Goal: Task Accomplishment & Management: Manage account settings

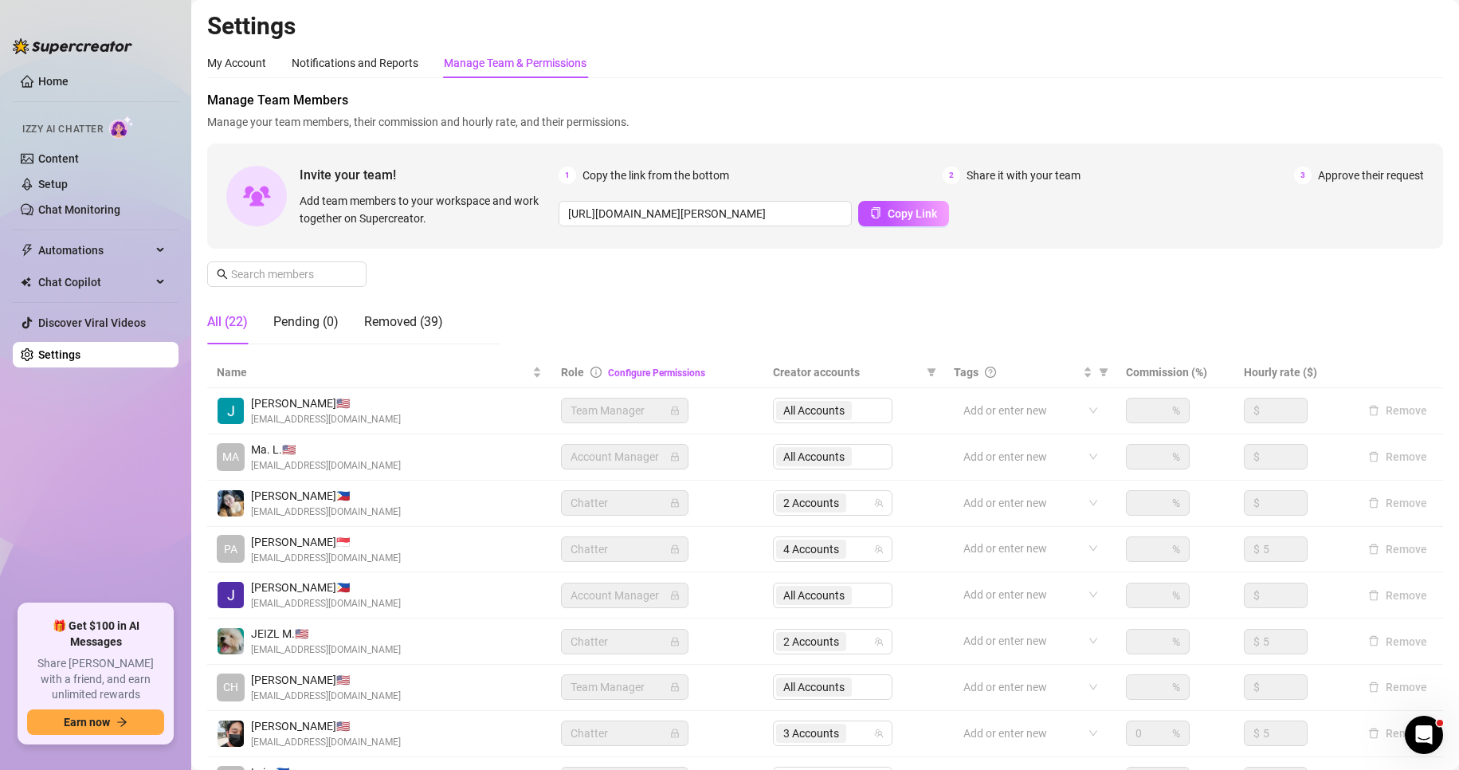
scroll to position [190, 0]
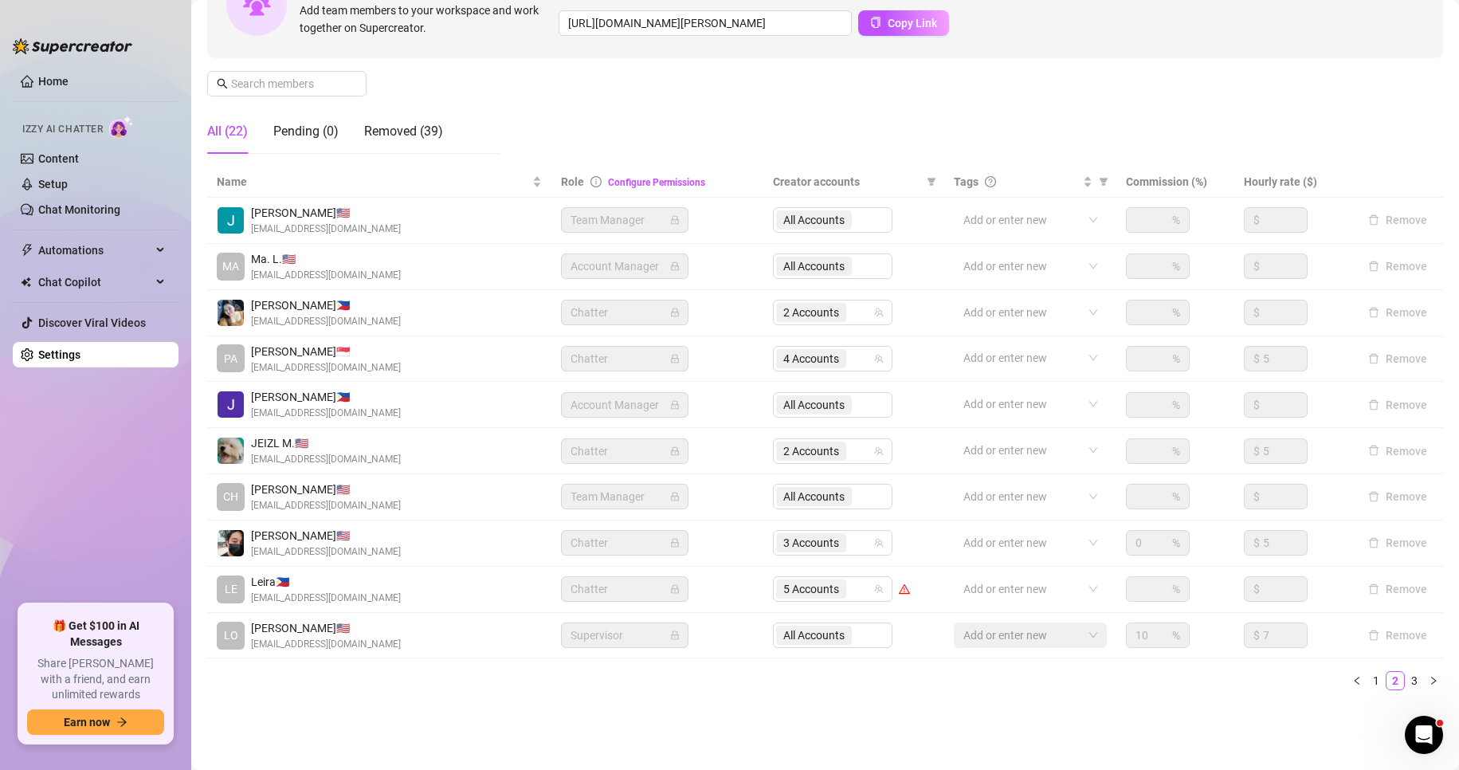
click at [71, 353] on link "Settings" at bounding box center [59, 354] width 42 height 13
click at [68, 361] on link "Settings" at bounding box center [59, 354] width 42 height 13
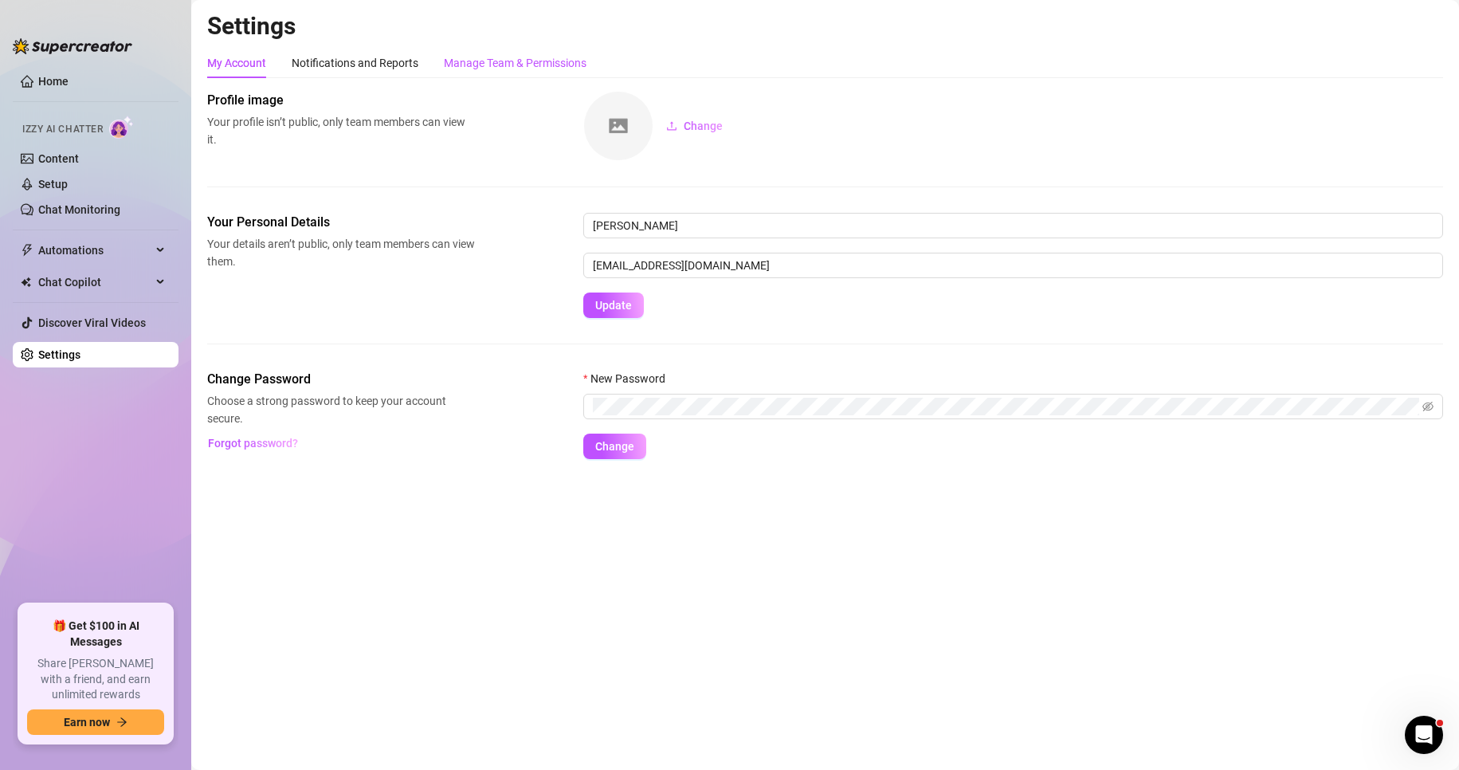
click at [540, 69] on div "Manage Team & Permissions" at bounding box center [515, 63] width 143 height 18
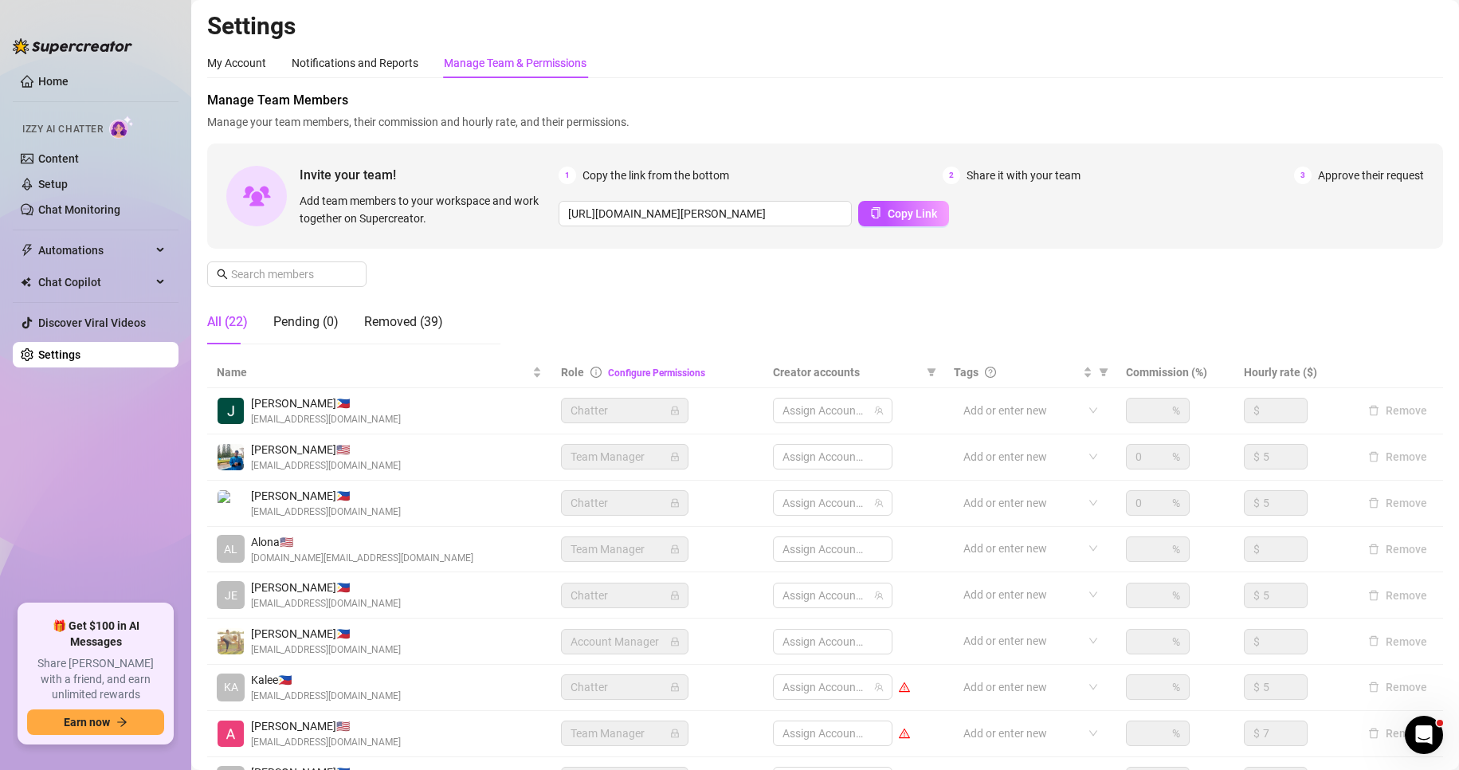
scroll to position [190, 0]
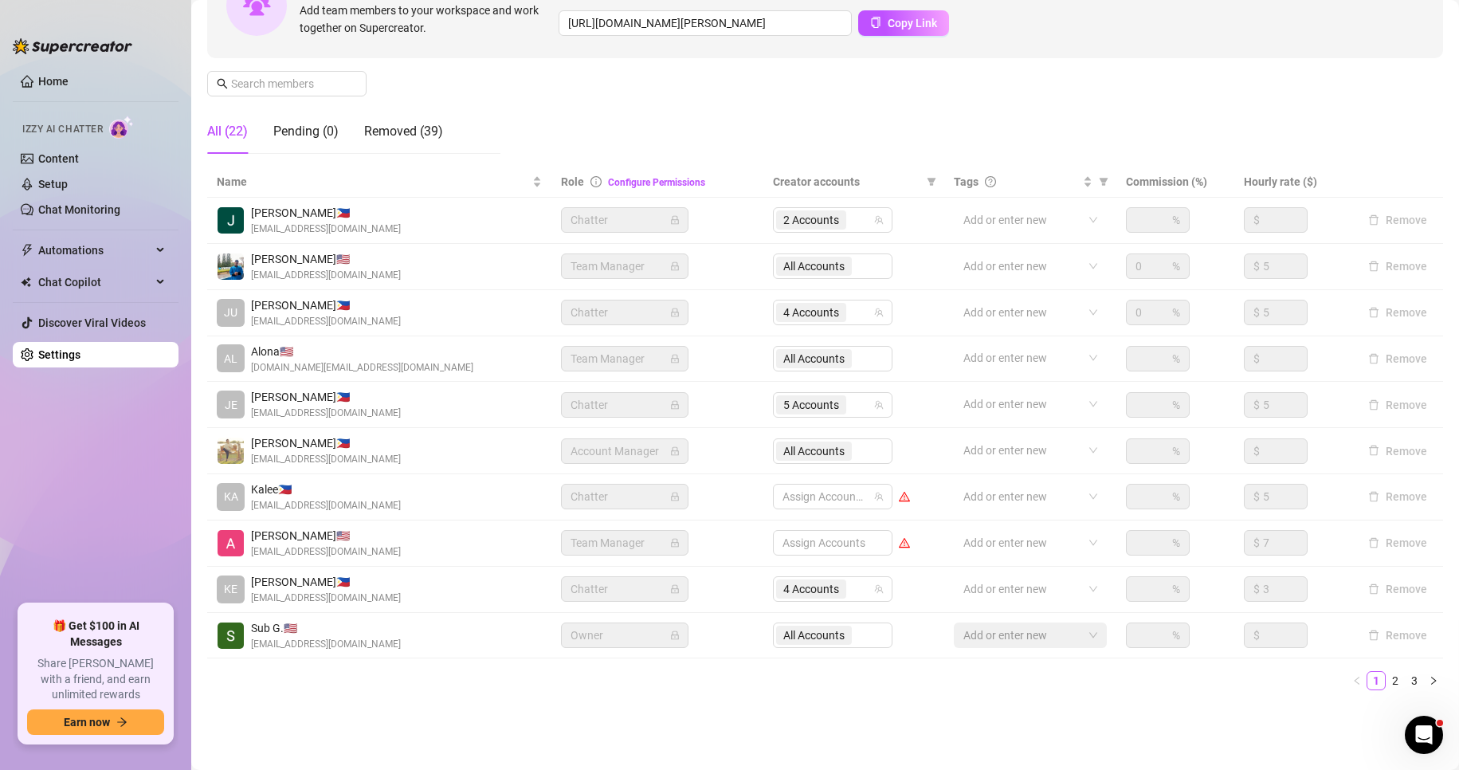
click at [831, 446] on div "All Accounts" at bounding box center [832, 450] width 119 height 25
click at [826, 456] on div "All Accounts" at bounding box center [832, 450] width 119 height 25
click at [1405, 686] on link "3" at bounding box center [1414, 681] width 18 height 18
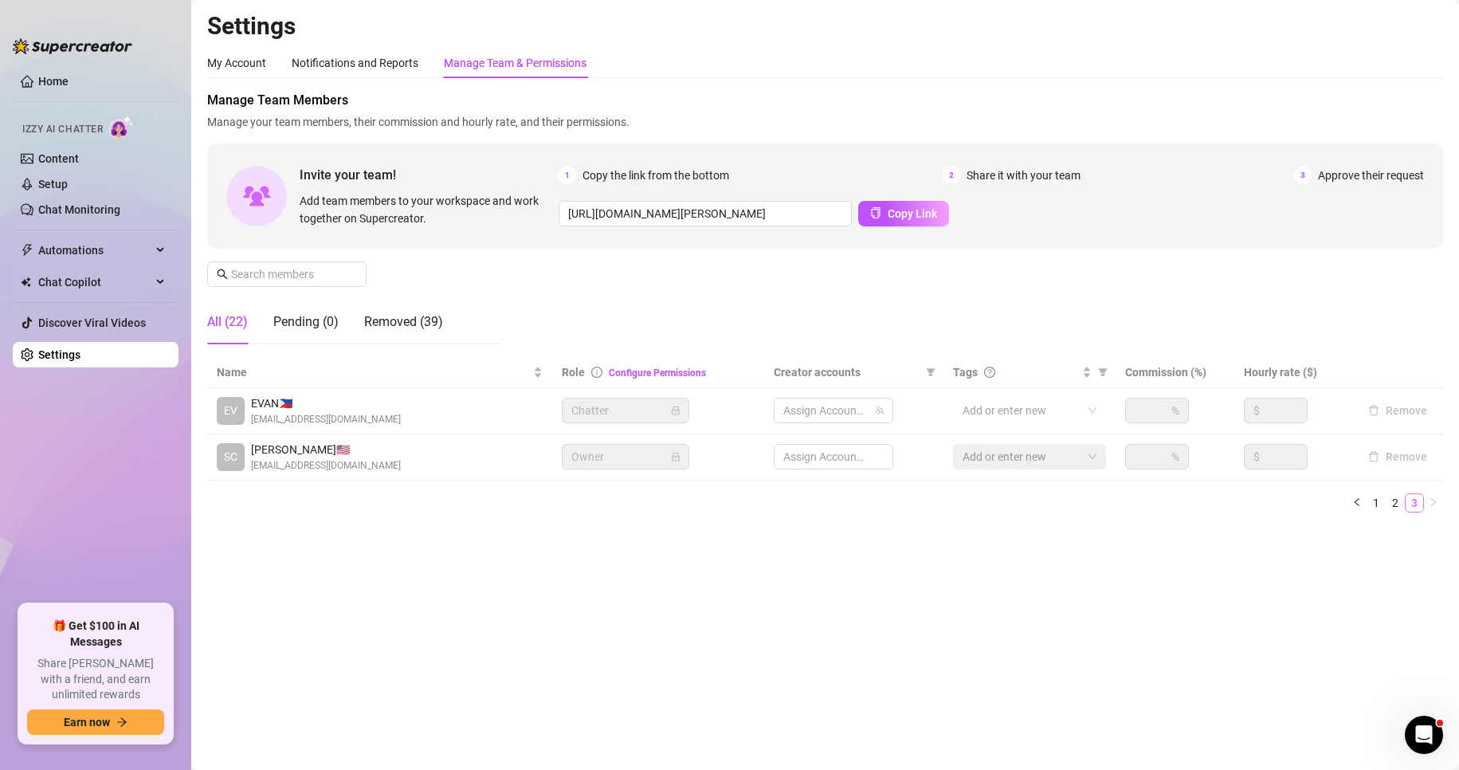
scroll to position [0, 0]
click at [1390, 499] on link "2" at bounding box center [1395, 503] width 18 height 18
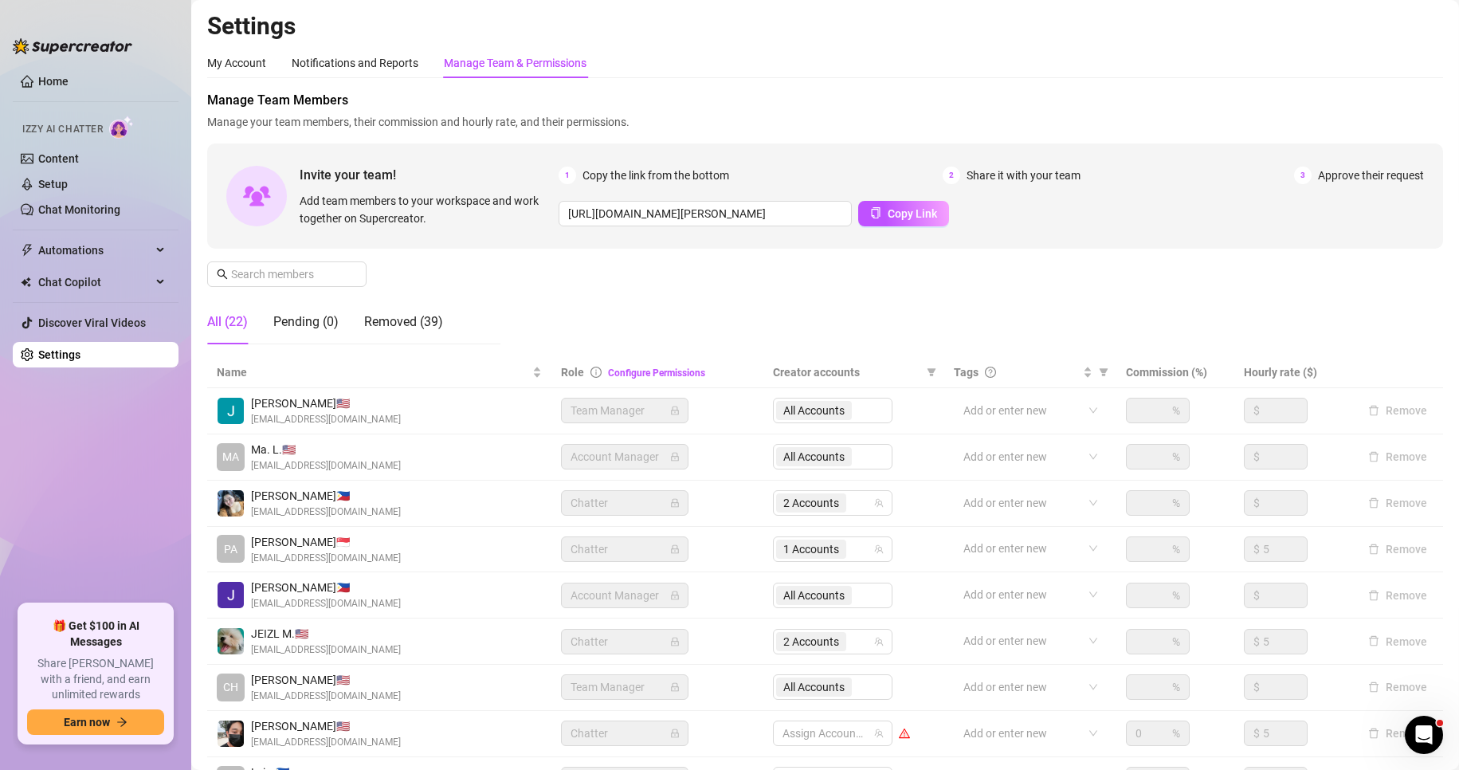
scroll to position [190, 0]
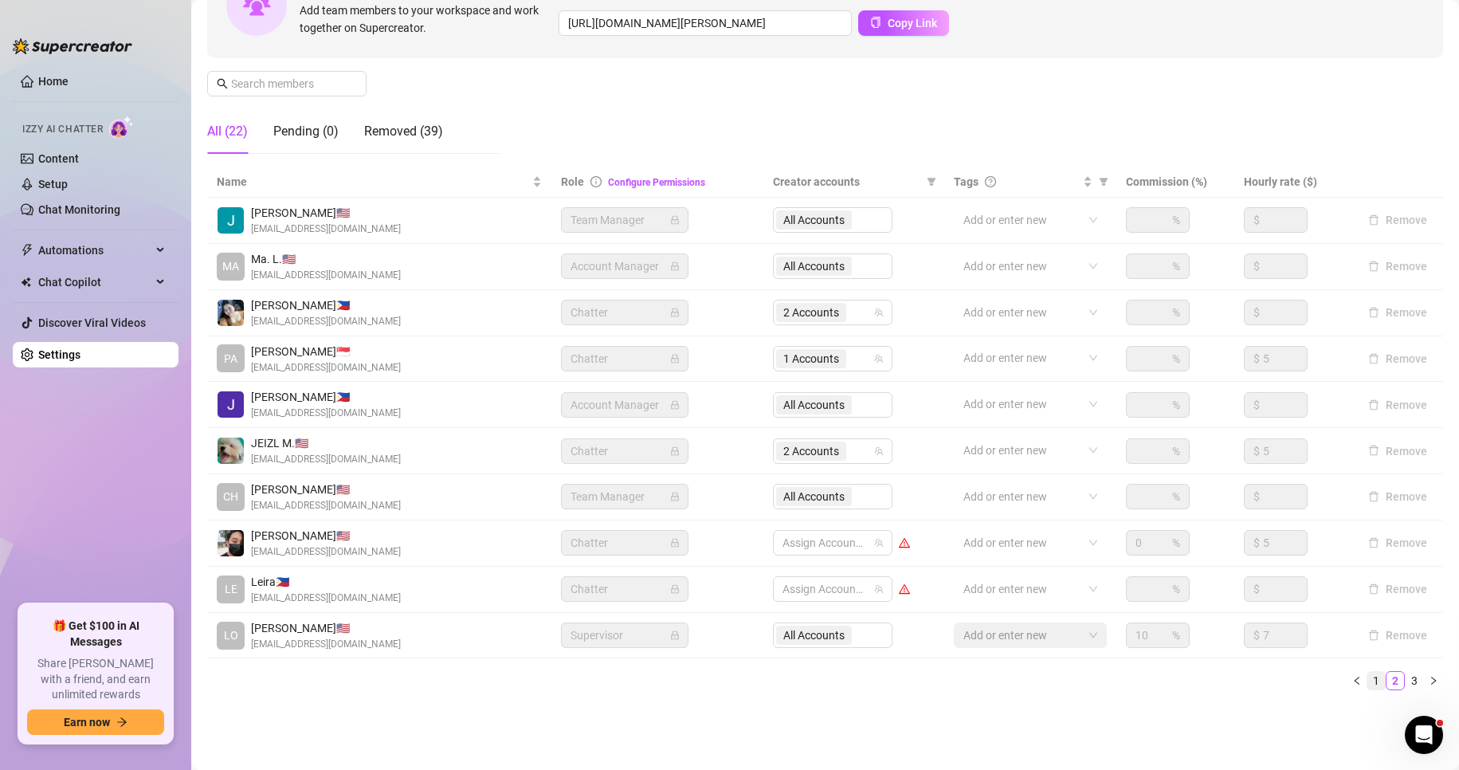
click at [1367, 674] on link "1" at bounding box center [1376, 681] width 18 height 18
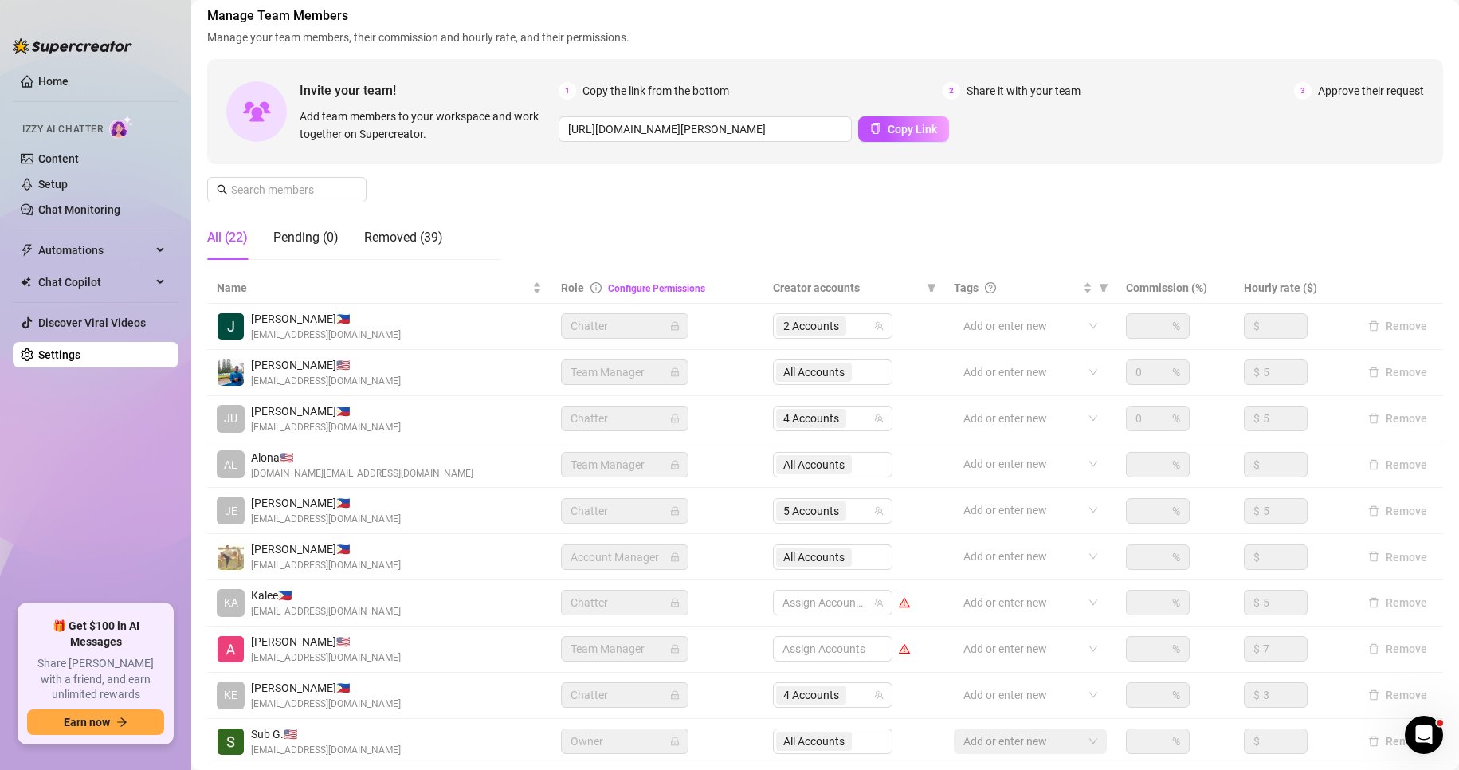
scroll to position [131, 0]
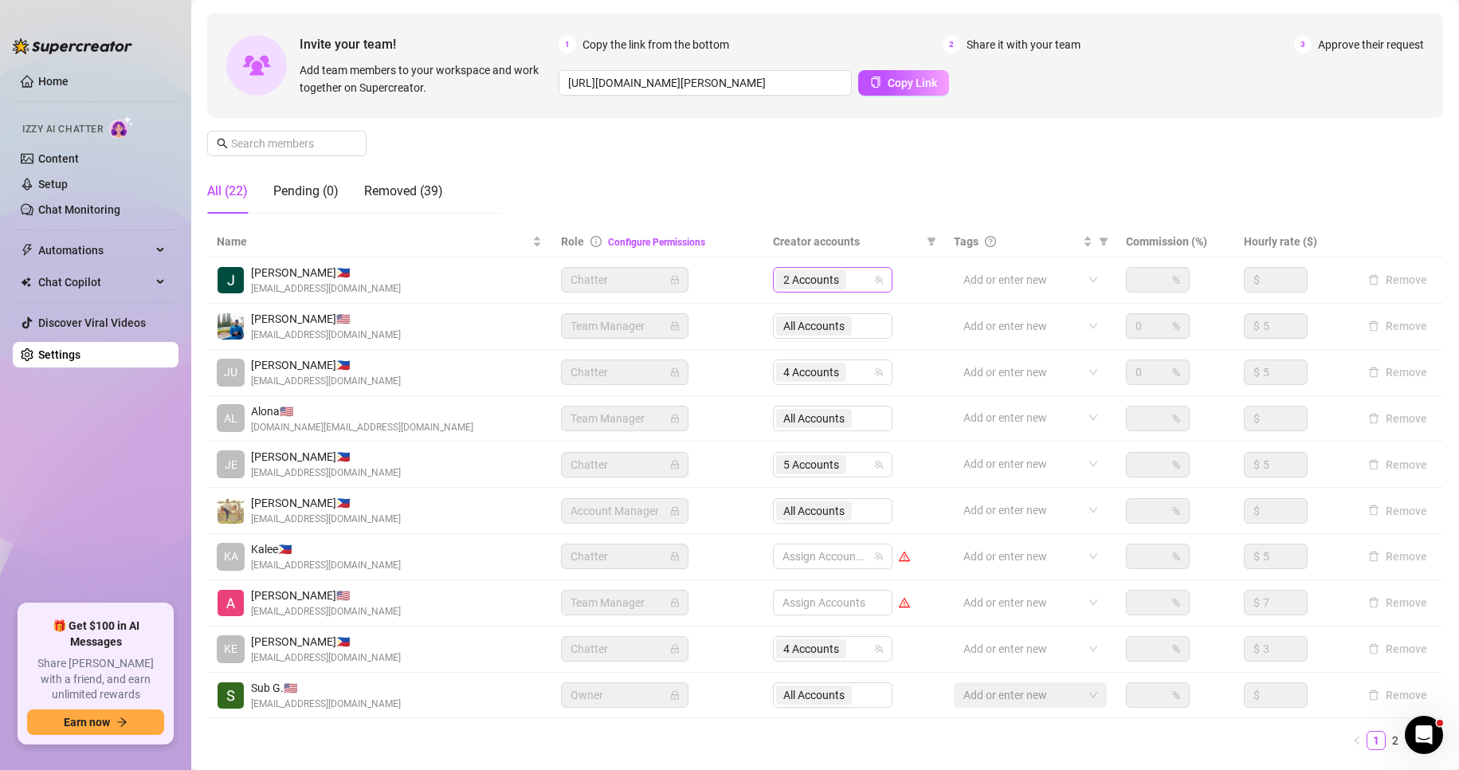
click at [814, 278] on span "2 Accounts" at bounding box center [811, 280] width 56 height 18
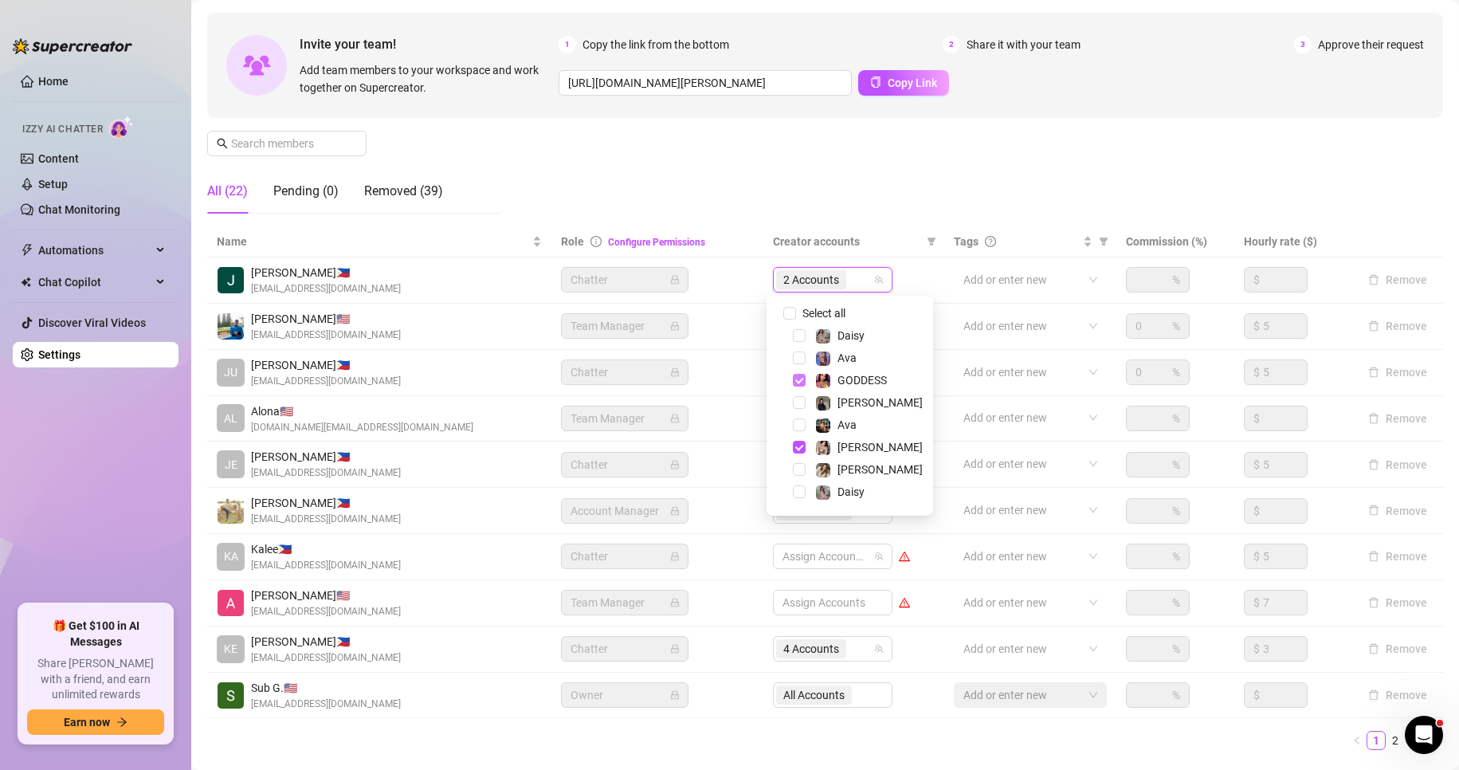
click at [803, 382] on span "Select tree node" at bounding box center [799, 380] width 13 height 13
click at [793, 451] on span "Select tree node" at bounding box center [799, 447] width 13 height 13
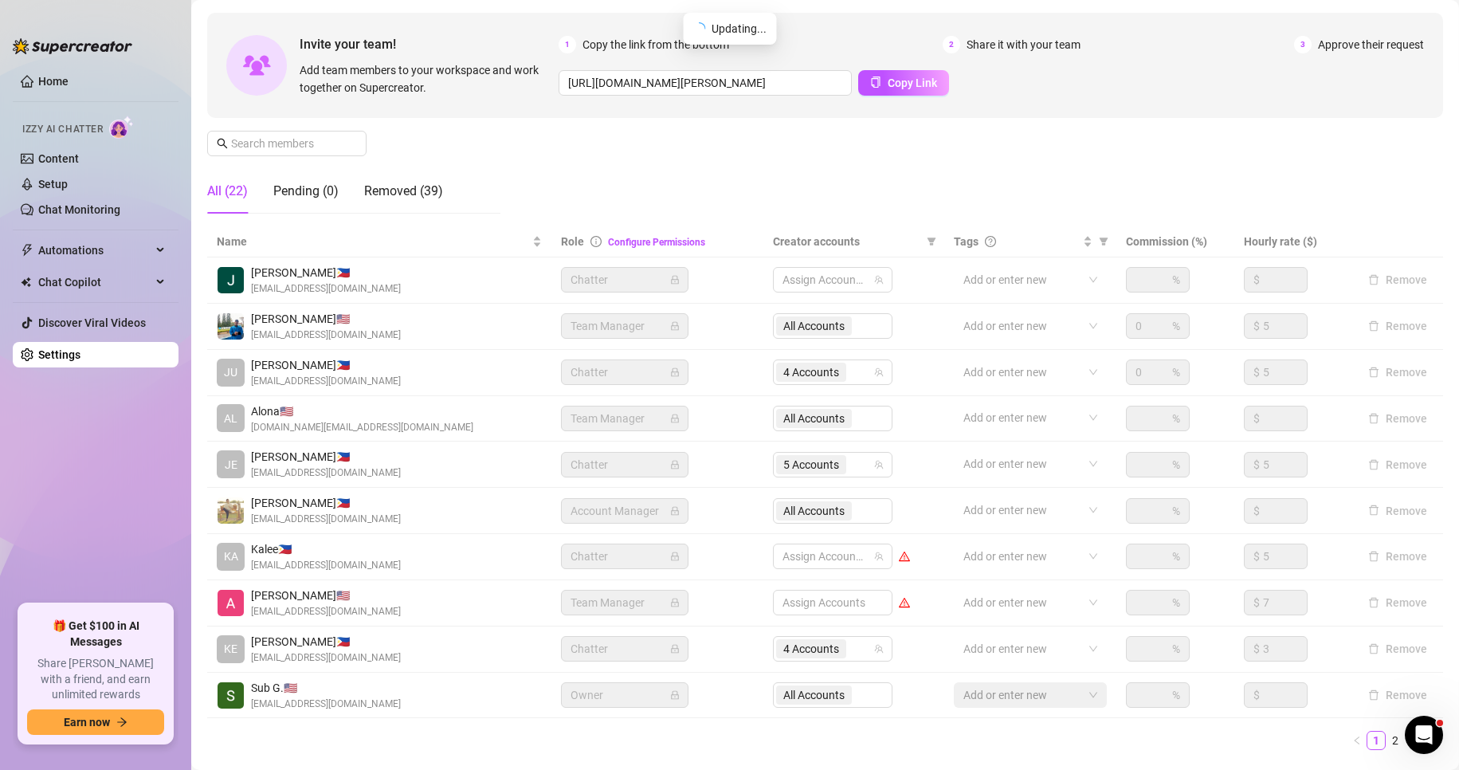
click at [808, 746] on ul "1 2 3" at bounding box center [825, 740] width 1236 height 19
